Goal: Task Accomplishment & Management: Complete application form

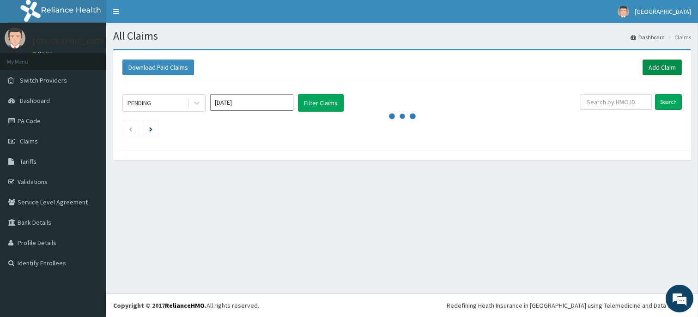
click at [662, 72] on link "Add Claim" at bounding box center [661, 68] width 39 height 16
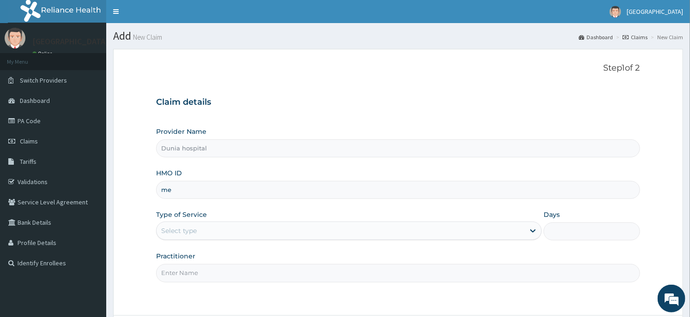
type input "m"
click at [193, 187] on input "MEY/10018/B" at bounding box center [398, 190] width 484 height 18
type input "MEY/10060/B"
click at [244, 232] on div "Select type" at bounding box center [341, 231] width 368 height 15
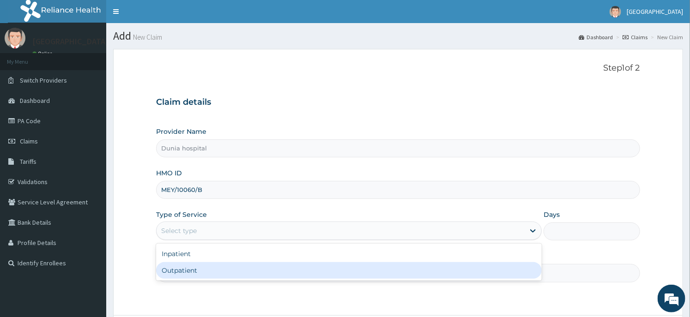
click at [223, 266] on div "Outpatient" at bounding box center [349, 270] width 386 height 17
type input "1"
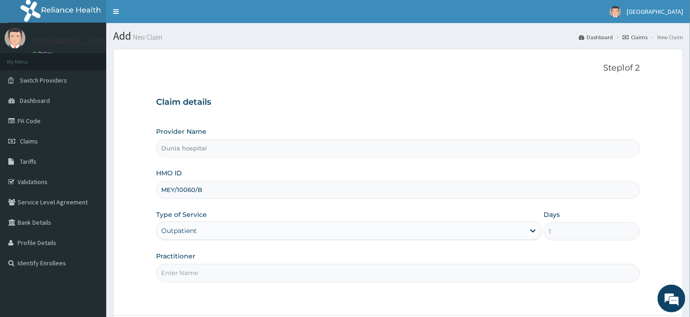
click at [223, 266] on input "Practitioner" at bounding box center [398, 273] width 484 height 18
type input "[PERSON_NAME][GEOGRAPHIC_DATA]"
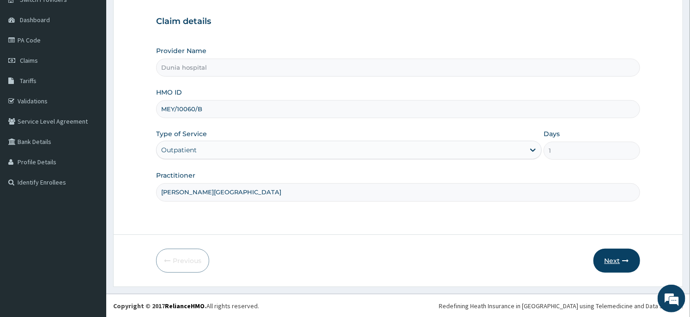
click at [608, 255] on button "Next" at bounding box center [616, 261] width 47 height 24
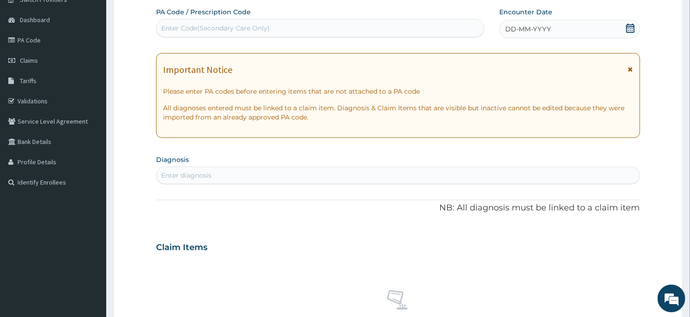
click at [331, 24] on div "Enter Code(Secondary Care Only)" at bounding box center [320, 28] width 327 height 15
paste input "PA/DC1BB0"
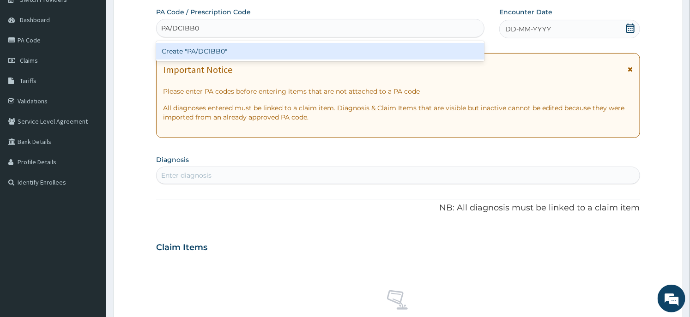
type input "PA/DC1BB0"
click at [132, 78] on form "Step 2 of 2 PA Code / Prescription Code option Create "PA/DC1BB0" focused, 1 of…" at bounding box center [398, 260] width 570 height 584
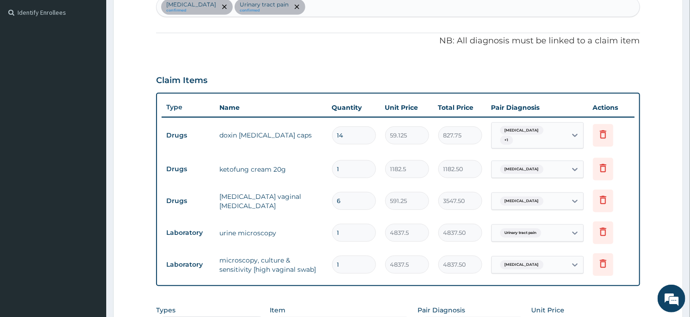
scroll to position [405, 0]
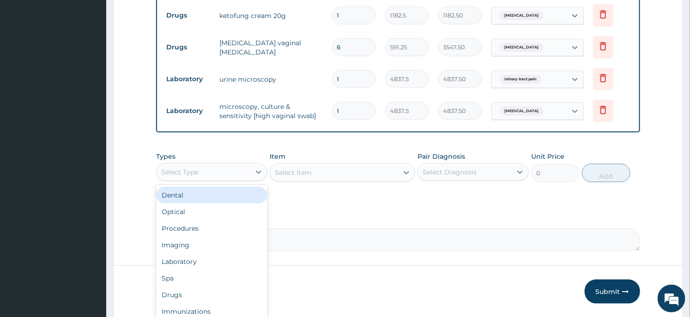
click at [225, 165] on div "Select Type" at bounding box center [204, 172] width 94 height 15
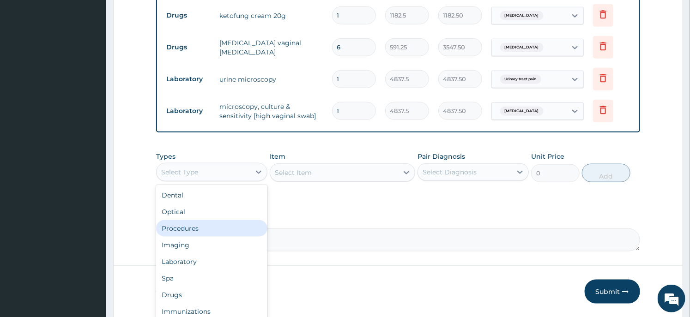
click at [229, 226] on div "Procedures" at bounding box center [211, 228] width 111 height 17
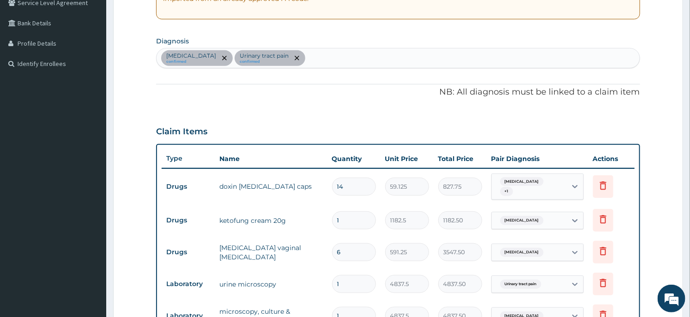
scroll to position [353, 0]
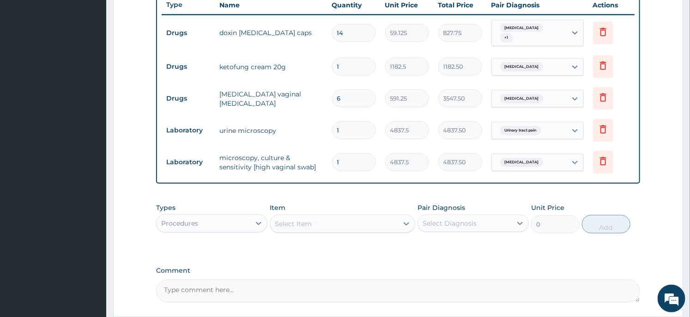
click at [391, 225] on div "Select Item" at bounding box center [333, 224] width 127 height 15
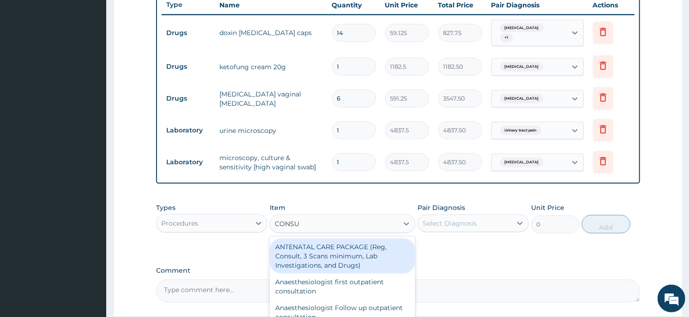
type input "CONSUL"
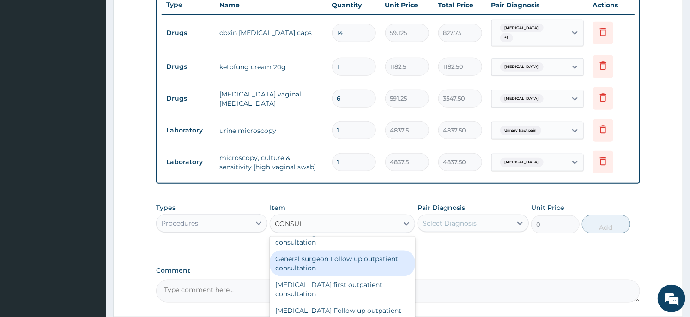
scroll to position [513, 0]
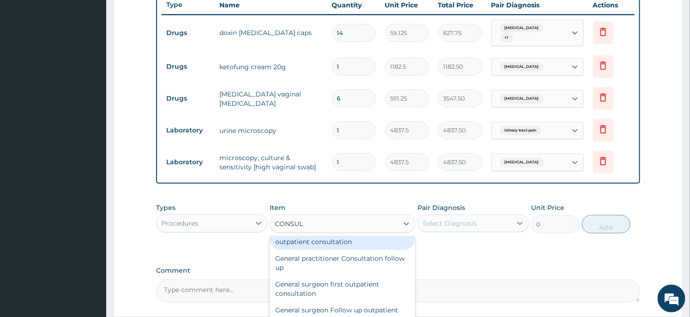
click at [354, 240] on div "General practitioner Consultation first outpatient consultation" at bounding box center [342, 237] width 145 height 26
type input "3547.5"
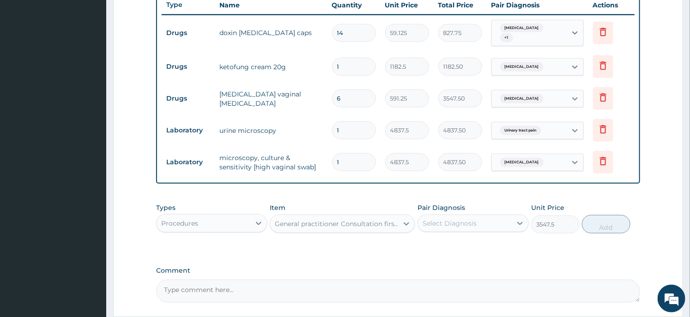
click at [477, 218] on div "Select Diagnosis" at bounding box center [465, 223] width 94 height 15
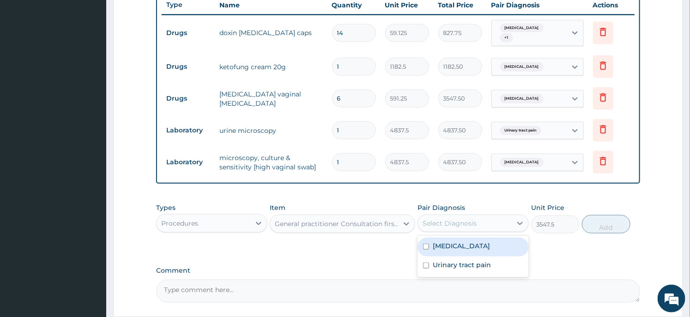
click at [451, 248] on div "[MEDICAL_DATA]" at bounding box center [472, 247] width 111 height 19
checkbox input "true"
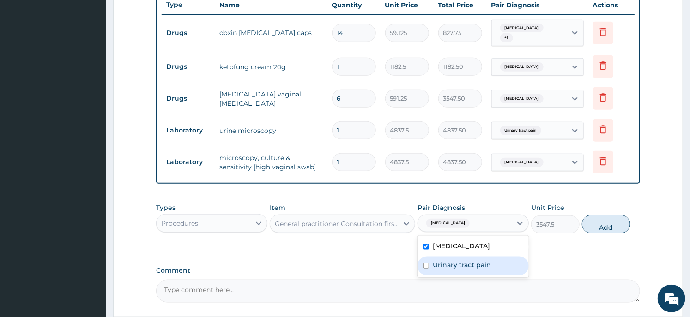
click at [441, 260] on label "Urinary tract pain" at bounding box center [462, 264] width 58 height 9
checkbox input "true"
click at [594, 224] on button "Add" at bounding box center [606, 224] width 48 height 18
type input "0"
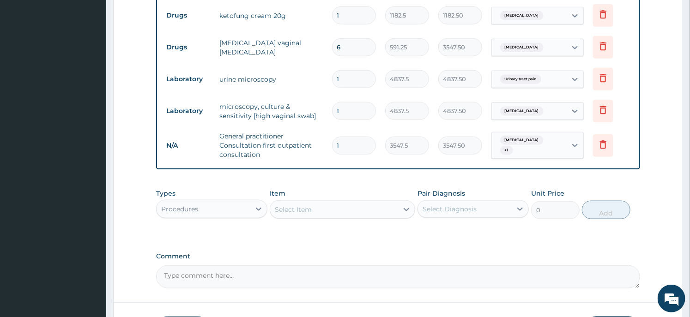
scroll to position [469, 0]
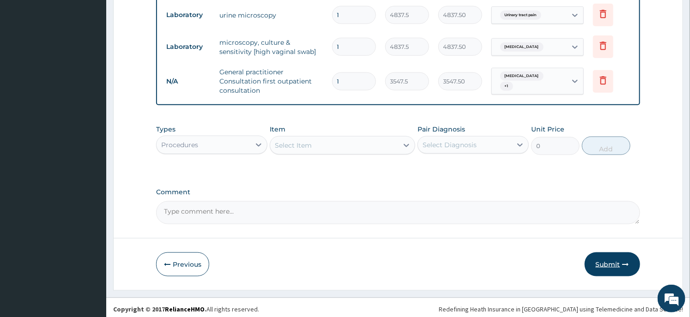
click at [595, 254] on button "Submit" at bounding box center [612, 265] width 55 height 24
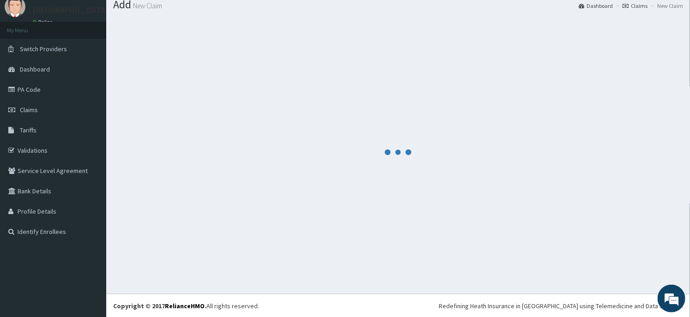
scroll to position [0, 0]
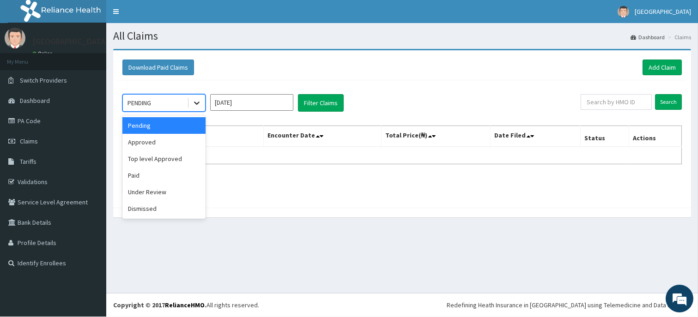
click at [193, 102] on icon at bounding box center [196, 102] width 9 height 9
click at [153, 146] on div "Approved" at bounding box center [163, 142] width 83 height 17
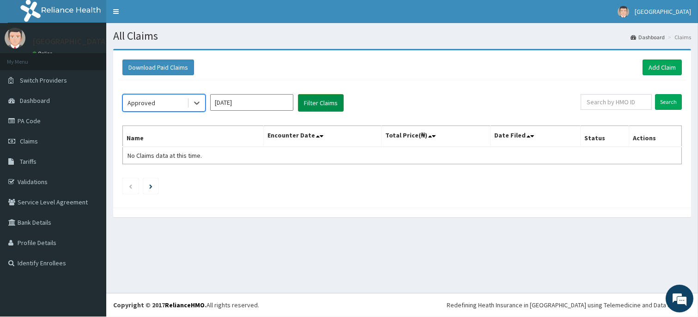
click at [334, 109] on button "Filter Claims" at bounding box center [321, 103] width 46 height 18
